Goal: Check status: Check status

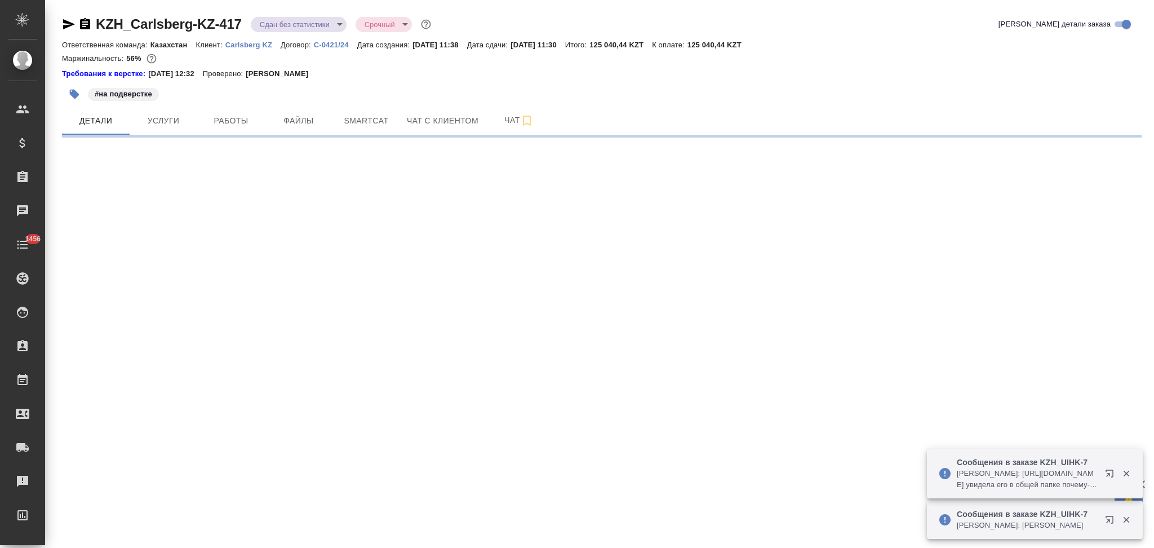
select select "RU"
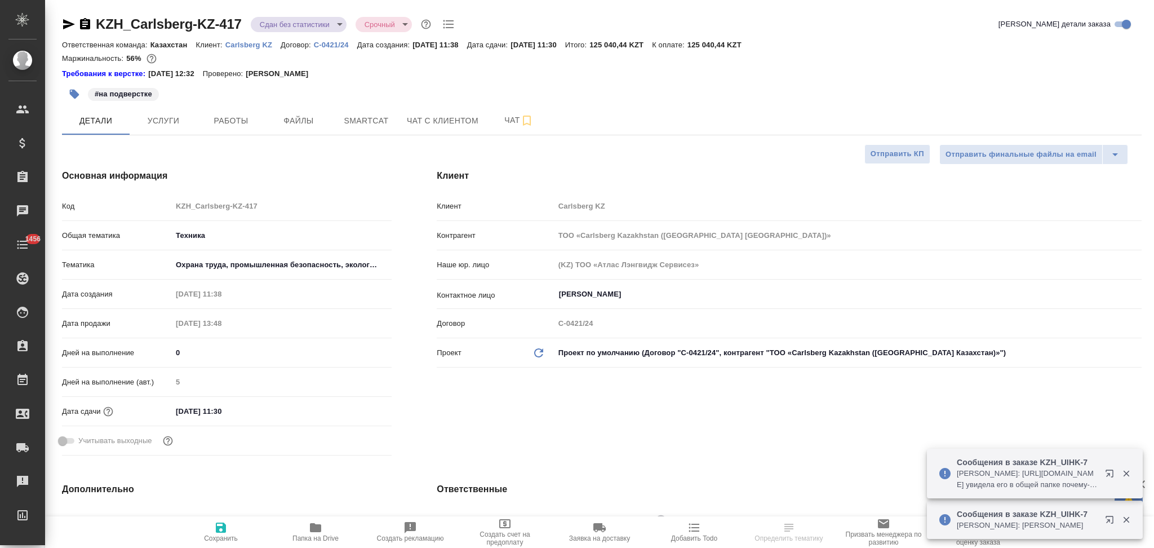
type textarea "x"
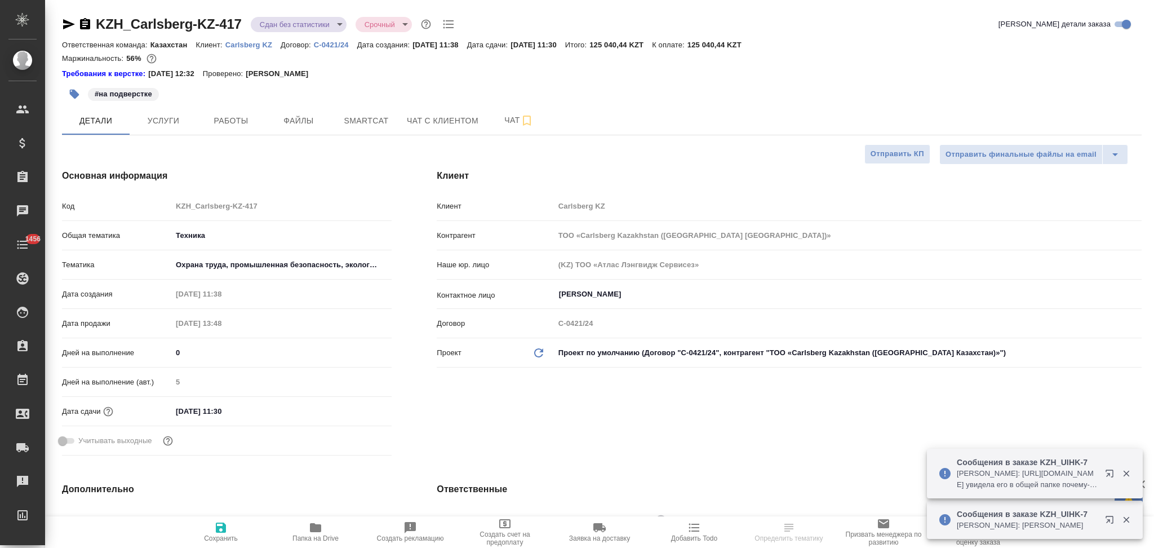
type textarea "x"
type input "Matveeva Anastasia"
type input "[PERSON_NAME]"
type textarea "x"
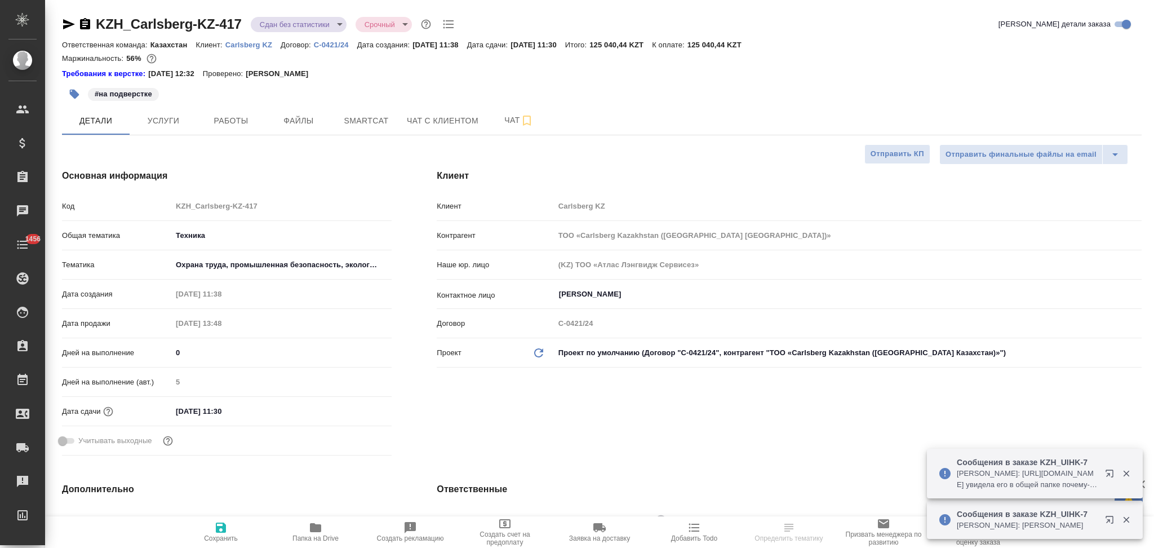
type textarea "x"
click at [146, 207] on div "Код KZH_Carlsberg-KZ-417" at bounding box center [227, 206] width 330 height 20
type textarea "x"
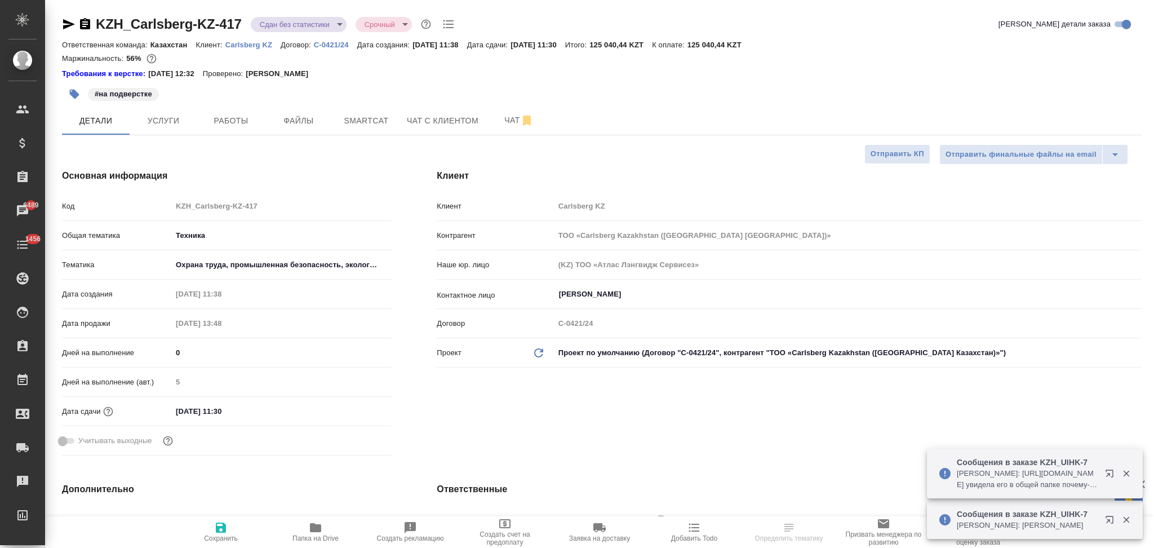
select select "RU"
type textarea "x"
